Goal: Task Accomplishment & Management: Use online tool/utility

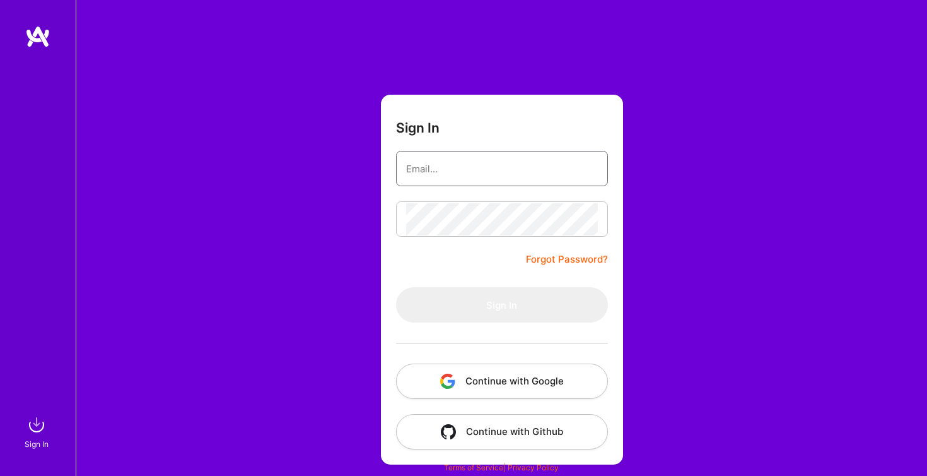
type input "[EMAIL_ADDRESS][DOMAIN_NAME]"
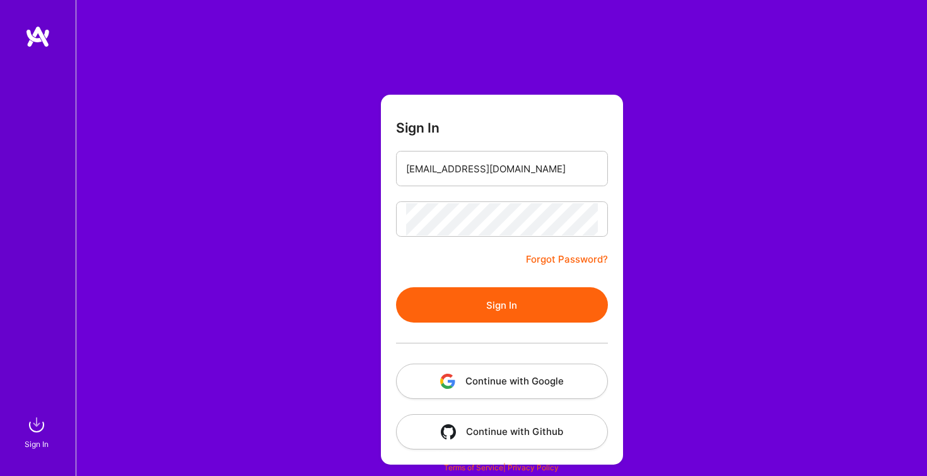
click at [455, 298] on button "Sign In" at bounding box center [502, 304] width 212 height 35
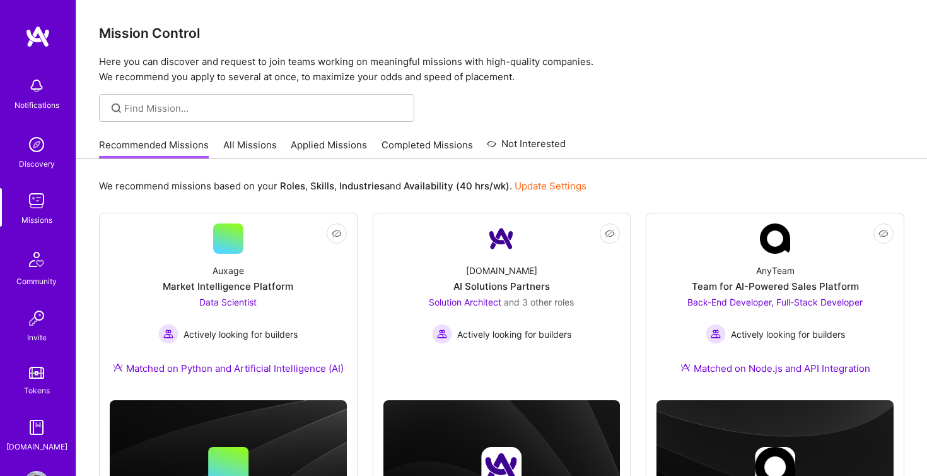
click at [243, 144] on link "All Missions" at bounding box center [250, 148] width 54 height 21
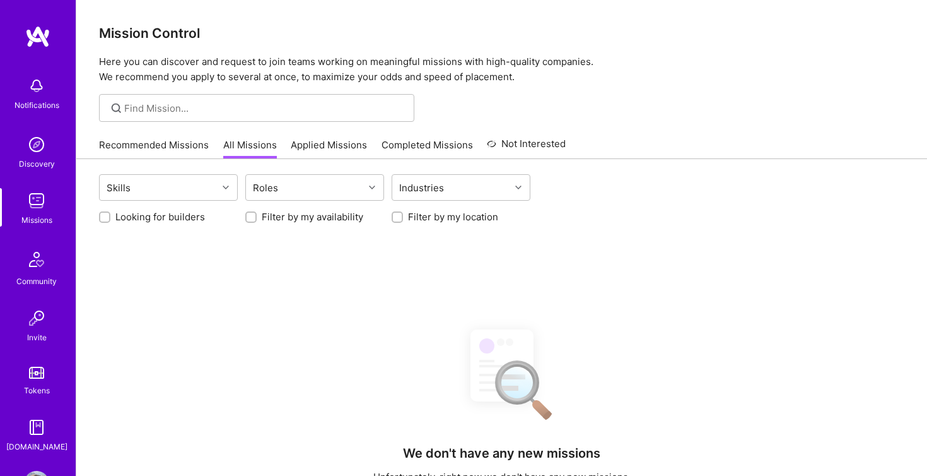
click at [160, 146] on link "Recommended Missions" at bounding box center [154, 148] width 110 height 21
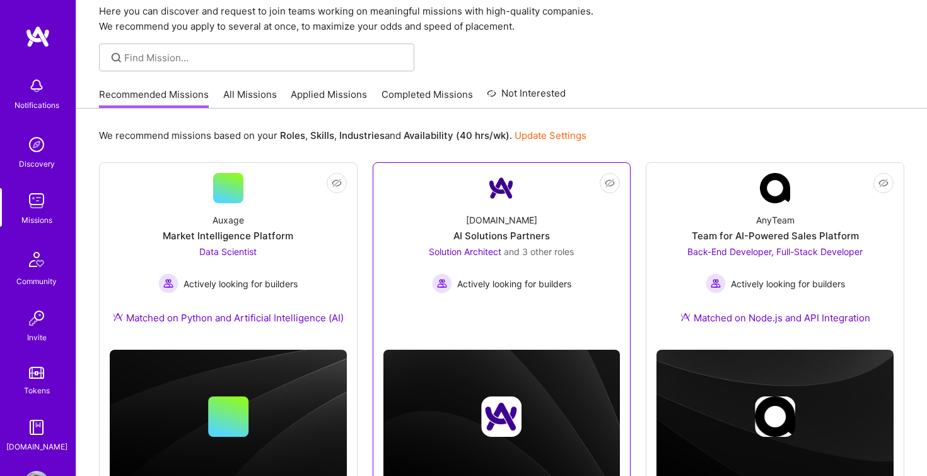
scroll to position [52, 0]
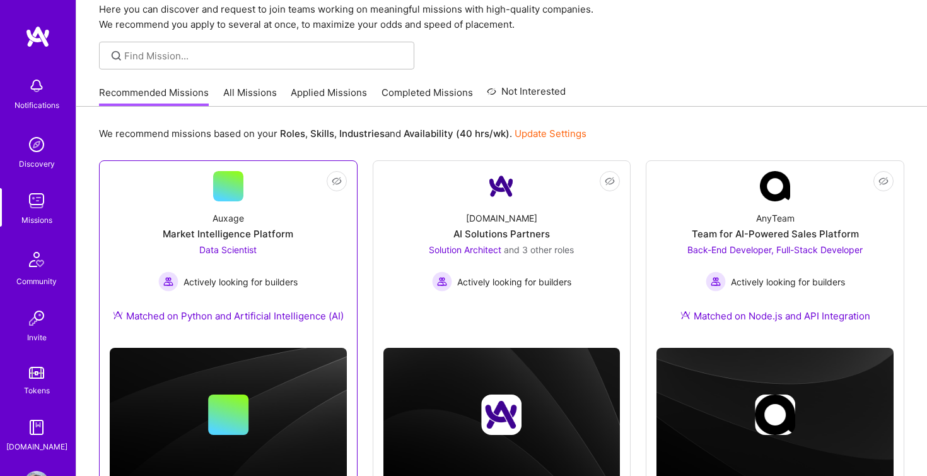
click at [320, 230] on div "Auxage Market Intelligence Platform Data Scientist Actively looking for builder…" at bounding box center [228, 269] width 237 height 136
